Goal: Navigation & Orientation: Go to known website

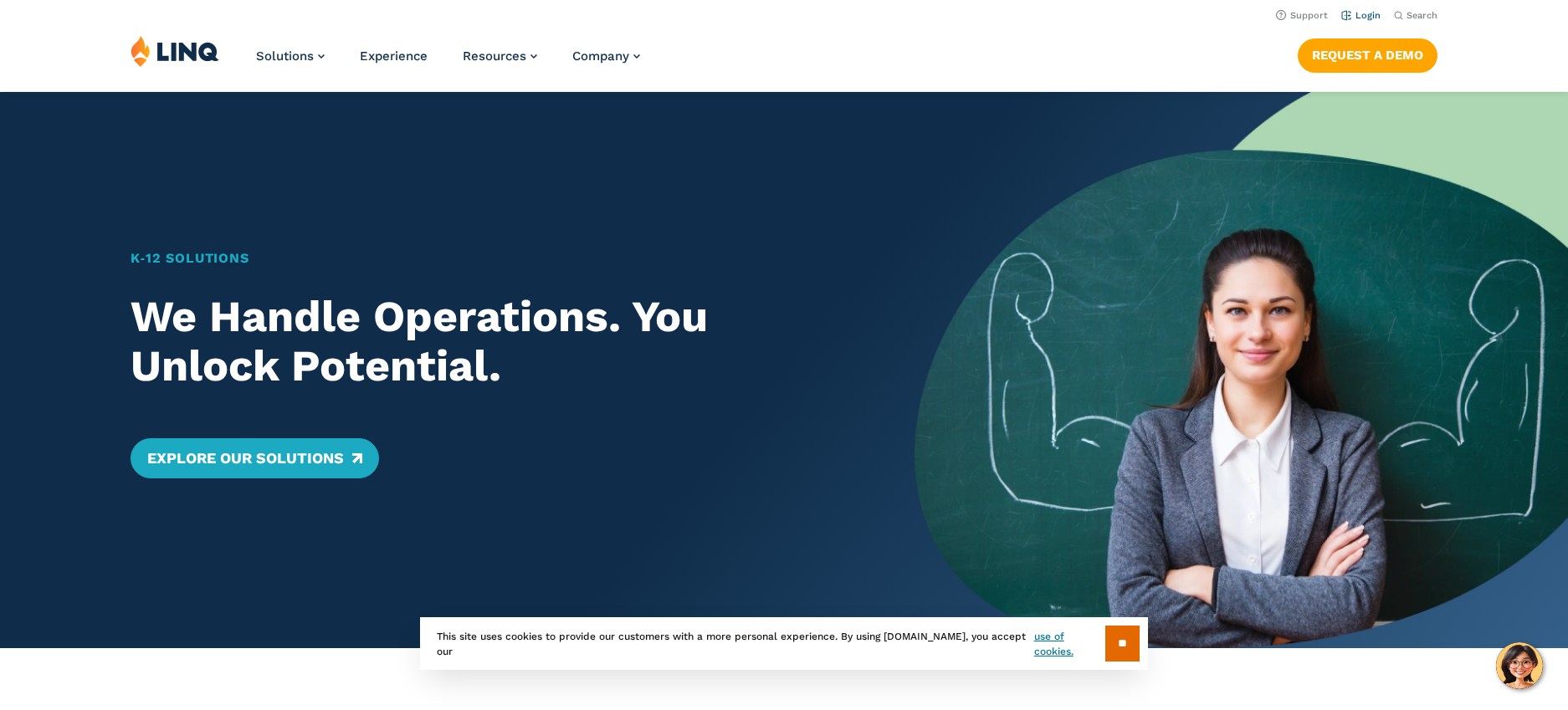
click at [1371, 14] on link "Login" at bounding box center [1361, 15] width 40 height 11
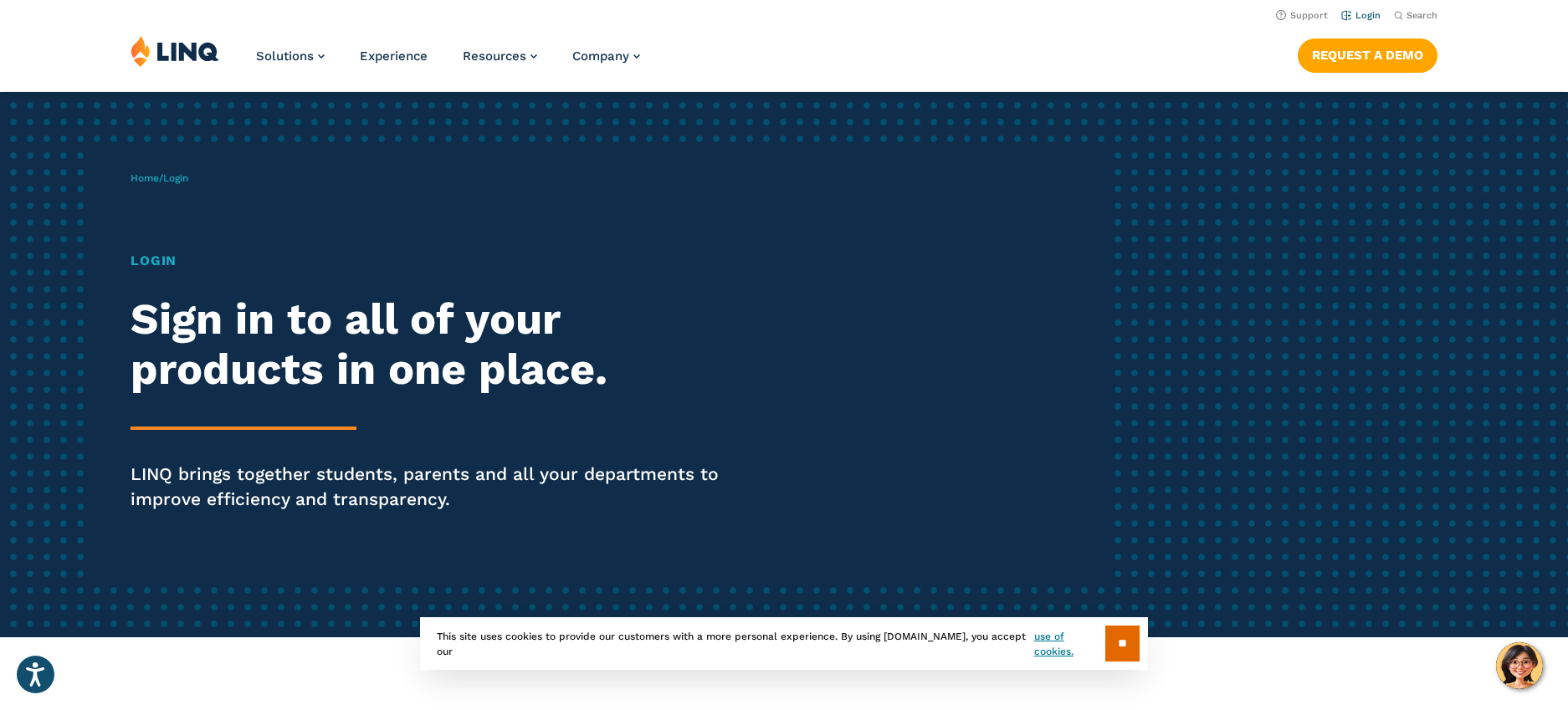
click at [1348, 17] on link "Login" at bounding box center [1361, 15] width 40 height 11
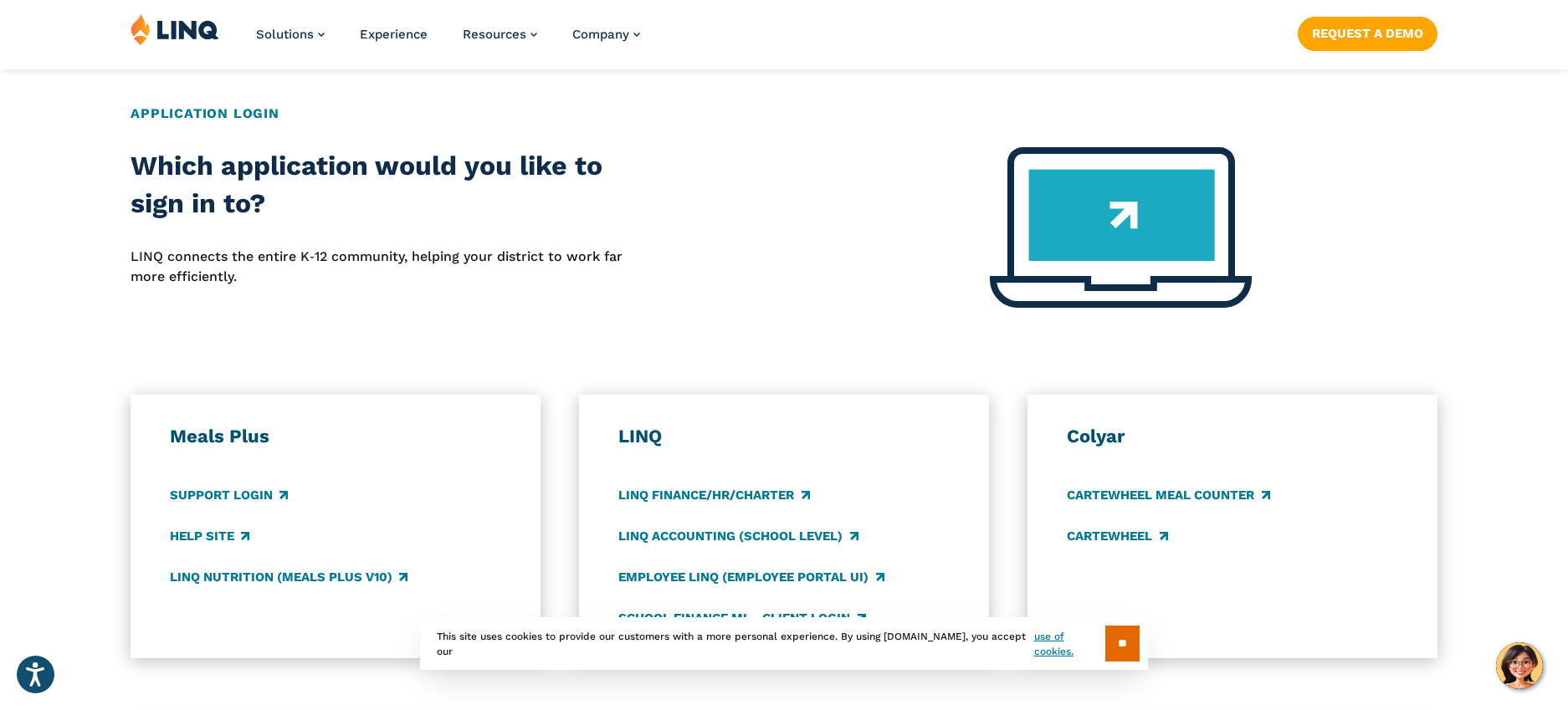
scroll to position [669, 0]
